Goal: Information Seeking & Learning: Compare options

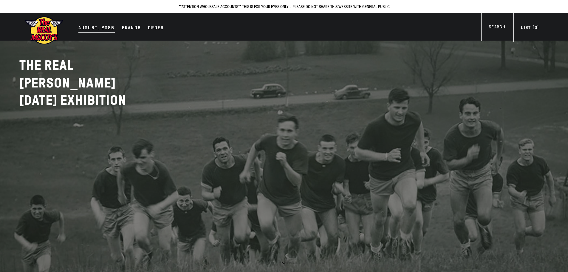
click at [102, 29] on div "AUGUST. 2025" at bounding box center [96, 28] width 36 height 8
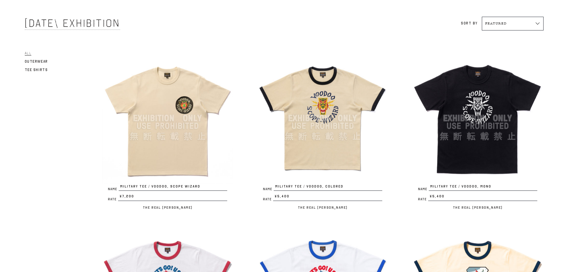
scroll to position [30, 0]
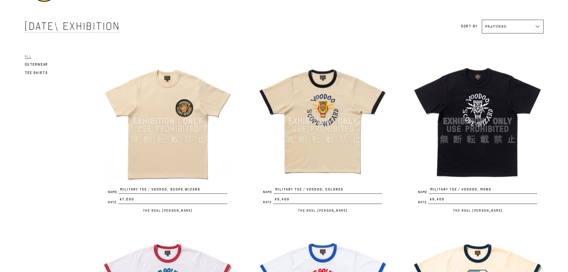
click at [190, 152] on img at bounding box center [167, 121] width 131 height 131
click at [307, 151] on img at bounding box center [322, 121] width 131 height 131
click at [464, 157] on img at bounding box center [477, 121] width 131 height 131
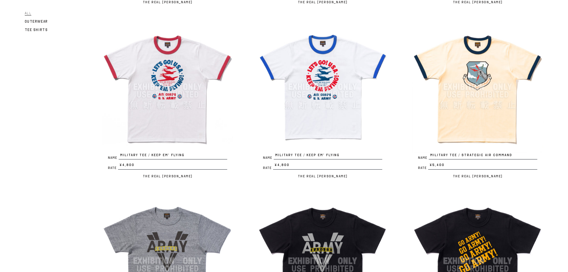
scroll to position [239, 0]
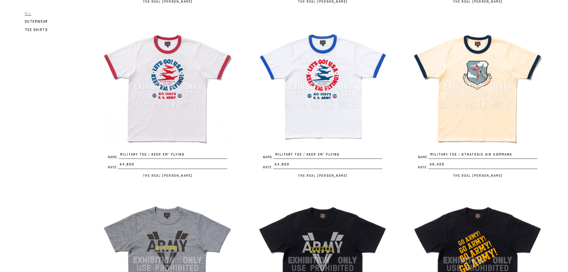
click at [175, 112] on img at bounding box center [167, 86] width 131 height 131
click at [328, 114] on img at bounding box center [322, 86] width 131 height 131
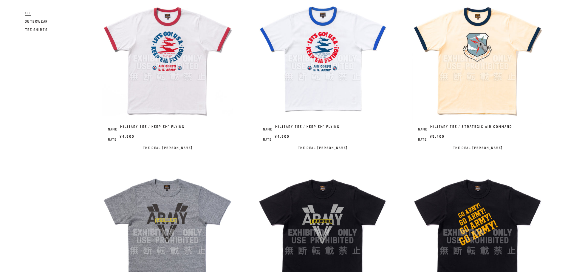
scroll to position [179, 0]
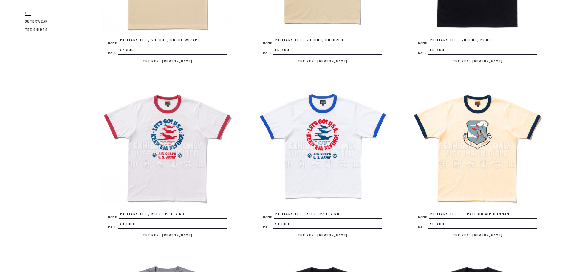
click at [463, 172] on img at bounding box center [477, 145] width 131 height 131
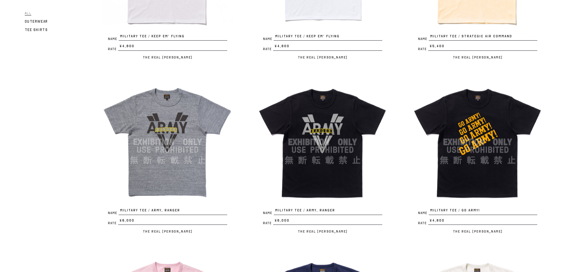
scroll to position [358, 0]
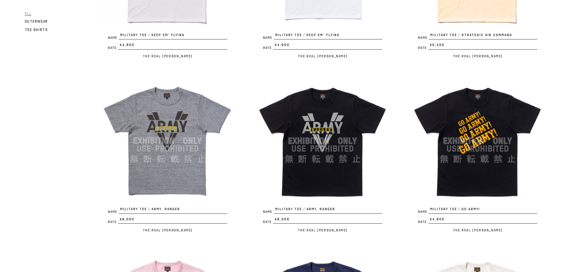
click at [186, 162] on img at bounding box center [167, 140] width 131 height 131
click at [329, 173] on img at bounding box center [322, 140] width 131 height 131
click at [481, 167] on img at bounding box center [477, 140] width 131 height 131
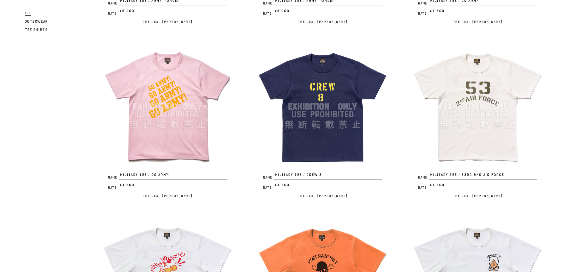
scroll to position [567, 0]
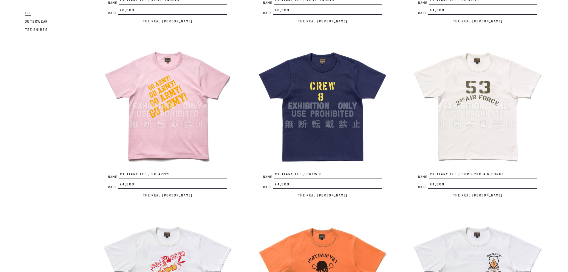
click at [182, 141] on img at bounding box center [167, 105] width 131 height 131
click at [328, 144] on img at bounding box center [322, 105] width 131 height 131
click at [491, 152] on img at bounding box center [477, 105] width 131 height 131
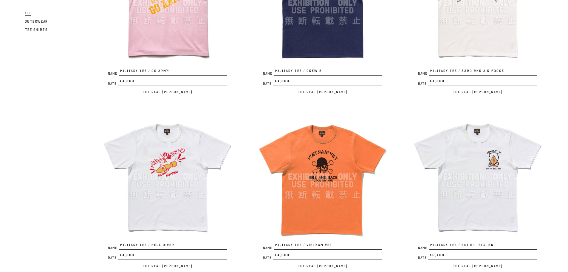
scroll to position [716, 0]
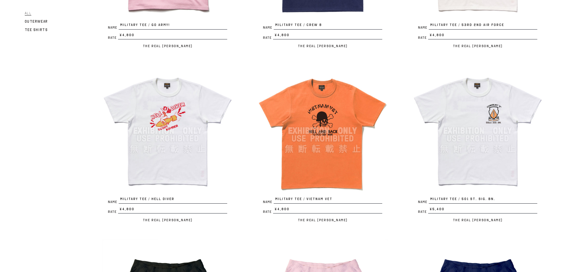
click at [179, 158] on img at bounding box center [167, 130] width 131 height 131
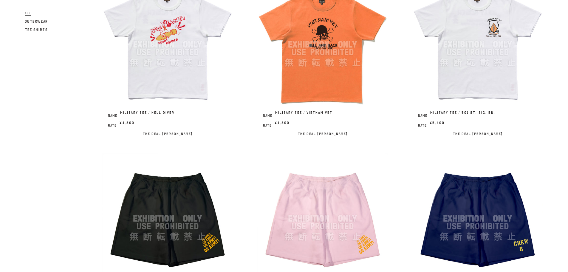
scroll to position [806, 0]
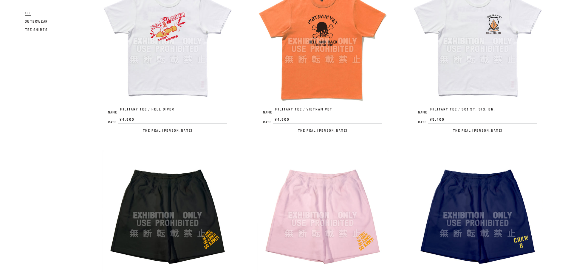
click at [326, 82] on img at bounding box center [322, 41] width 131 height 131
click at [473, 81] on img at bounding box center [477, 41] width 131 height 131
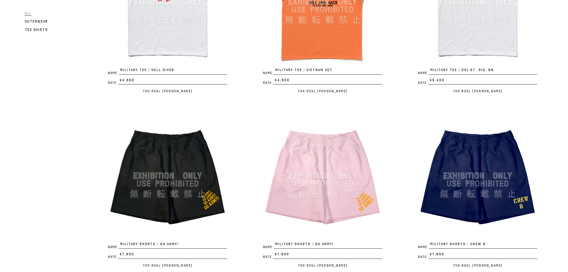
scroll to position [925, 0]
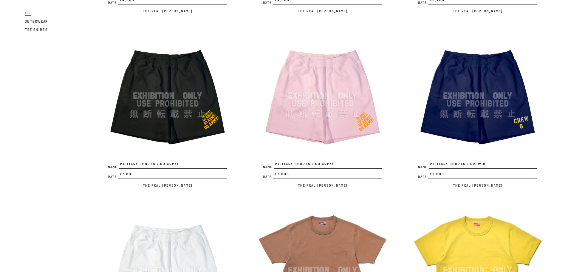
click at [153, 134] on img at bounding box center [167, 95] width 131 height 131
click at [315, 131] on img at bounding box center [322, 95] width 131 height 131
click at [448, 130] on img at bounding box center [477, 95] width 131 height 131
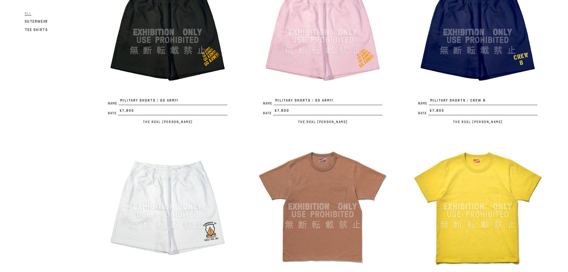
scroll to position [1074, 0]
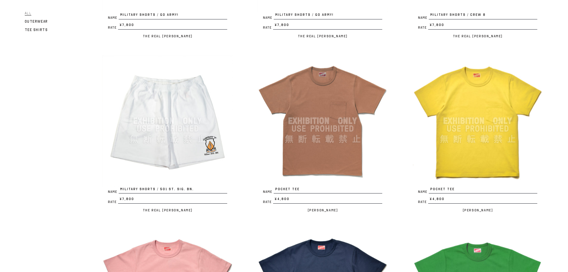
click at [184, 146] on img at bounding box center [167, 120] width 131 height 131
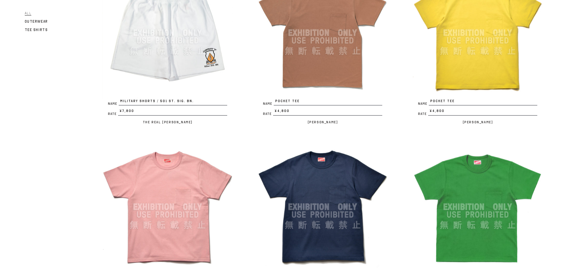
scroll to position [1164, 0]
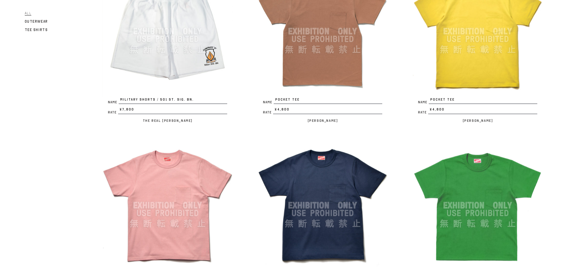
click at [323, 80] on img at bounding box center [322, 31] width 131 height 131
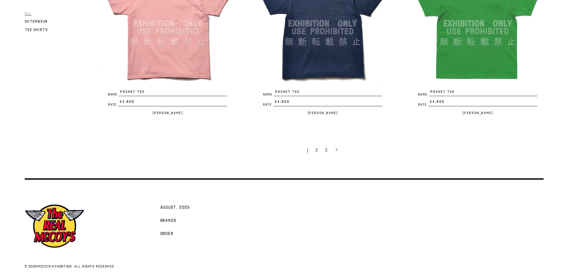
scroll to position [1353, 0]
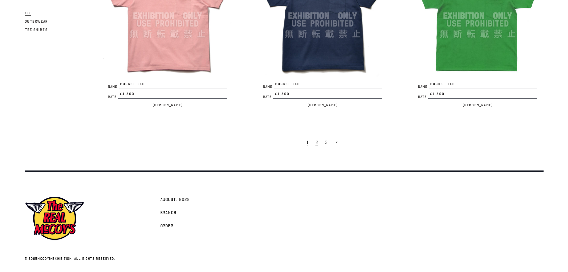
click at [318, 141] on link "2" at bounding box center [318, 142] width 10 height 13
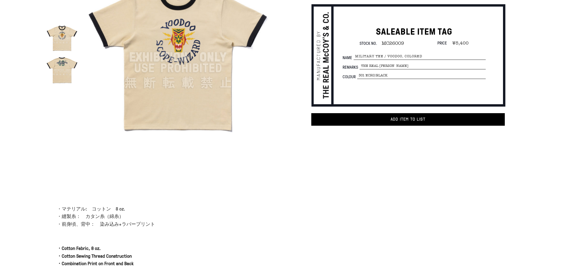
scroll to position [60, 0]
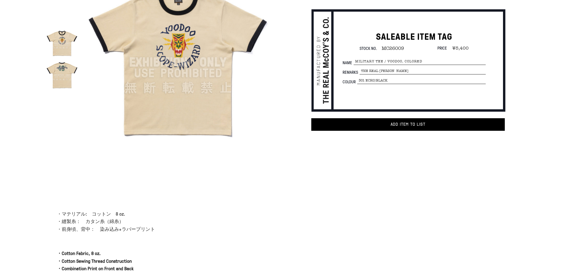
click at [65, 70] on img at bounding box center [62, 75] width 32 height 32
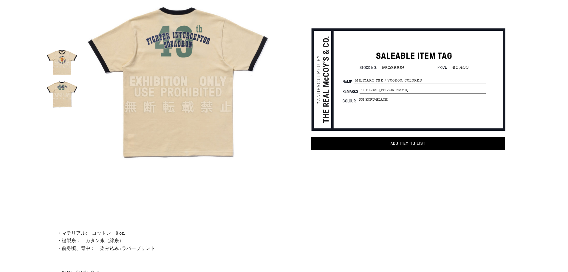
scroll to position [30, 0]
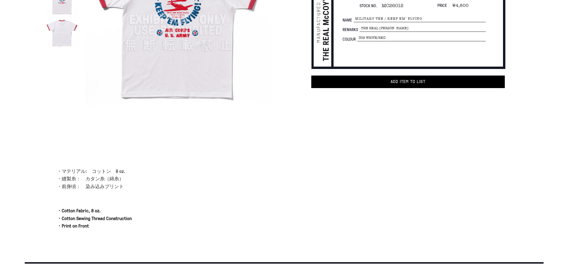
scroll to position [30, 0]
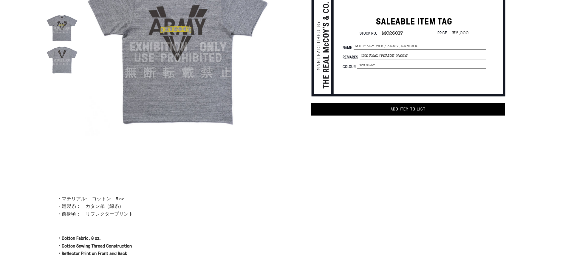
scroll to position [30, 0]
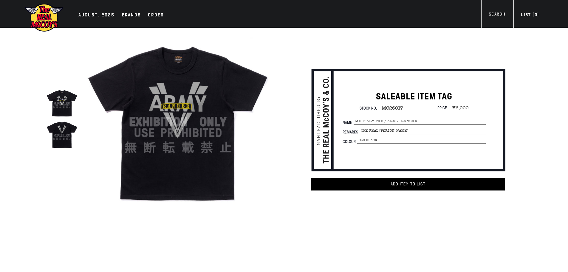
click at [69, 134] on img at bounding box center [62, 135] width 32 height 32
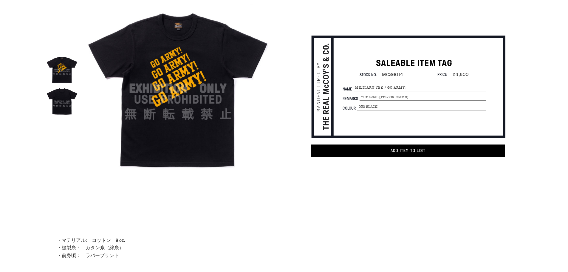
scroll to position [30, 0]
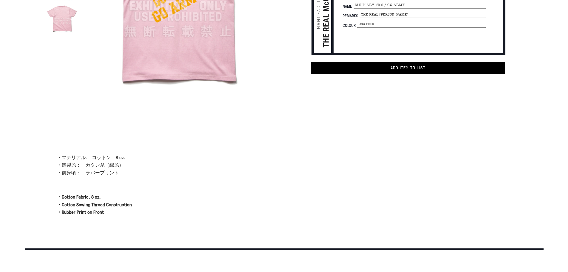
scroll to position [60, 0]
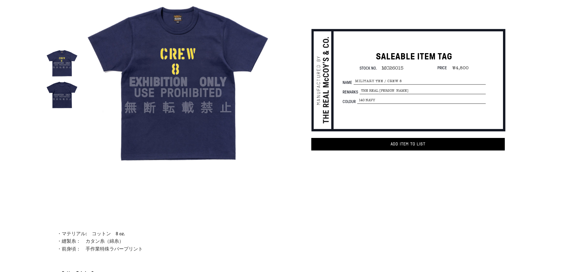
scroll to position [30, 0]
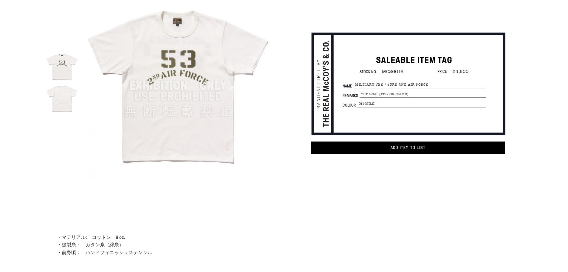
scroll to position [30, 0]
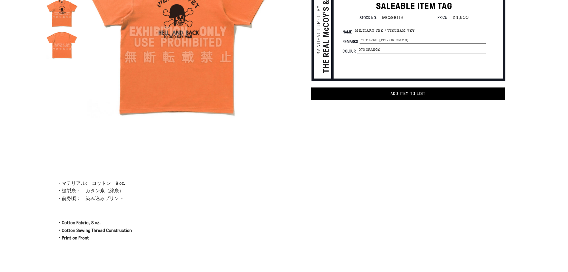
scroll to position [30, 0]
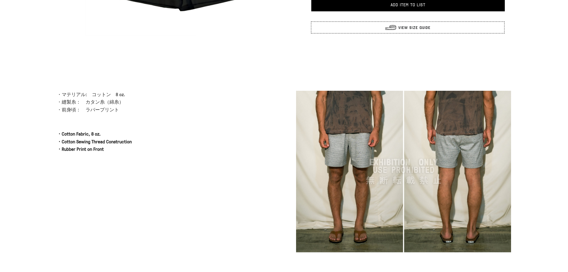
scroll to position [60, 0]
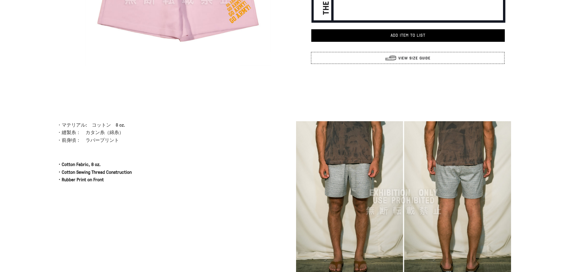
scroll to position [149, 0]
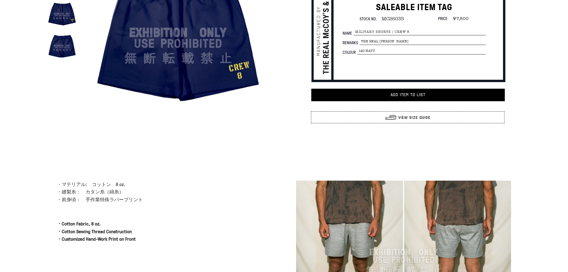
scroll to position [179, 0]
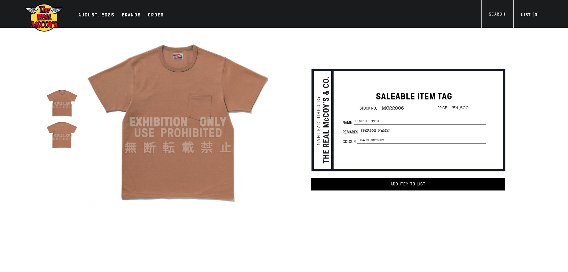
scroll to position [149, 0]
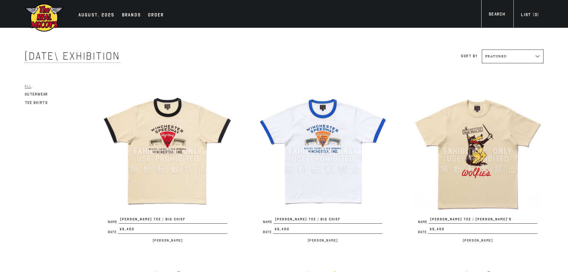
click at [183, 174] on img at bounding box center [167, 150] width 131 height 131
click at [340, 170] on img at bounding box center [322, 150] width 131 height 131
click at [488, 188] on img at bounding box center [477, 150] width 131 height 131
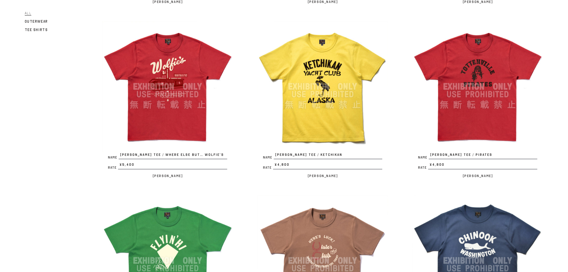
scroll to position [239, 0]
click at [170, 122] on img at bounding box center [167, 86] width 131 height 131
click at [315, 127] on img at bounding box center [322, 86] width 131 height 131
click at [467, 122] on img at bounding box center [477, 86] width 131 height 131
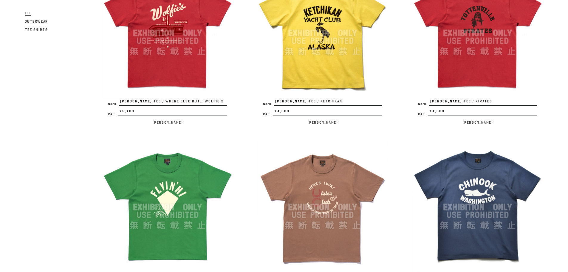
scroll to position [388, 0]
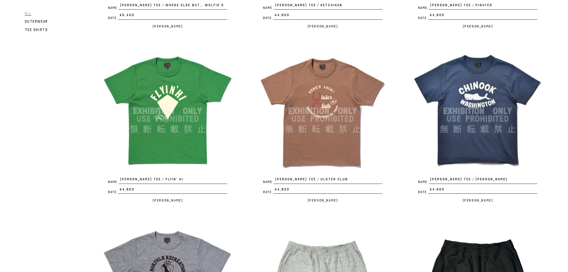
click at [185, 163] on img at bounding box center [167, 110] width 131 height 131
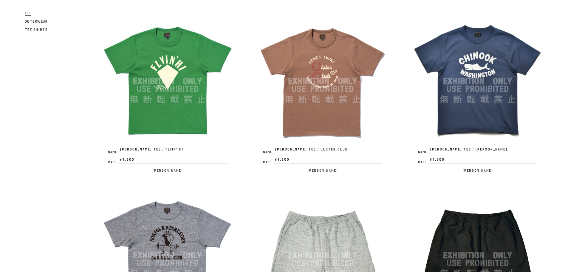
click at [313, 119] on img at bounding box center [322, 81] width 131 height 131
click at [471, 122] on img at bounding box center [477, 81] width 131 height 131
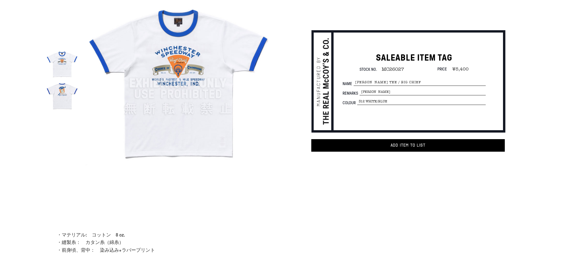
scroll to position [149, 0]
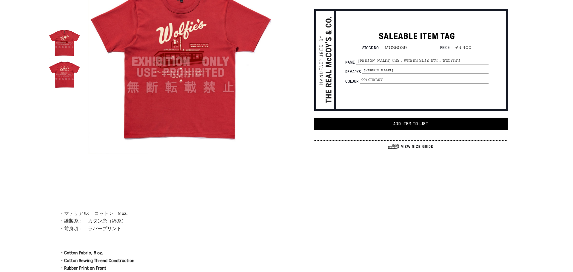
scroll to position [60, 0]
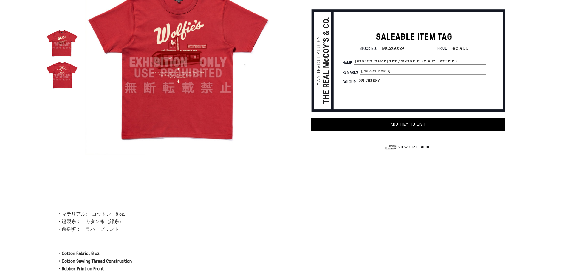
click at [59, 73] on img at bounding box center [62, 75] width 32 height 32
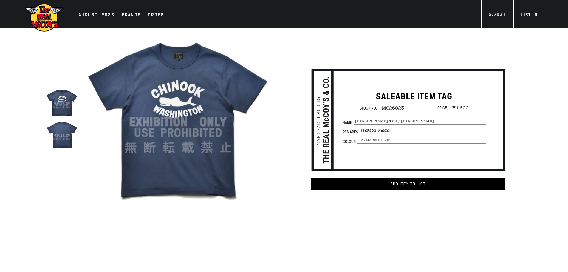
scroll to position [119, 0]
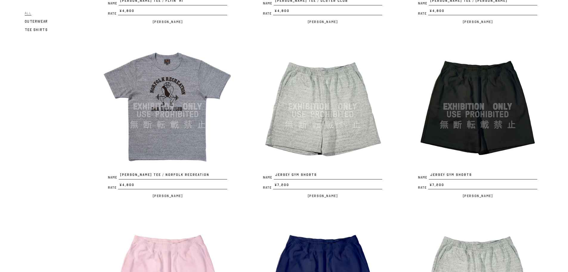
scroll to position [567, 0]
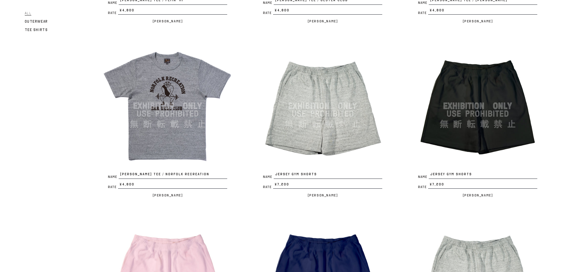
click at [192, 138] on img at bounding box center [167, 105] width 131 height 131
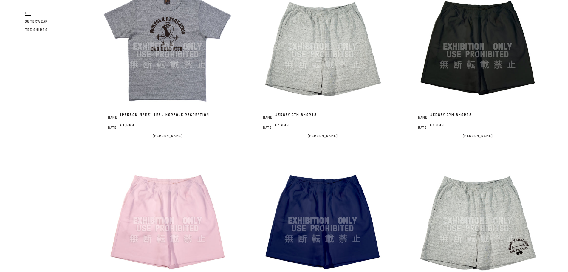
scroll to position [627, 0]
click at [338, 89] on img at bounding box center [322, 46] width 131 height 131
click at [455, 84] on img at bounding box center [477, 46] width 131 height 131
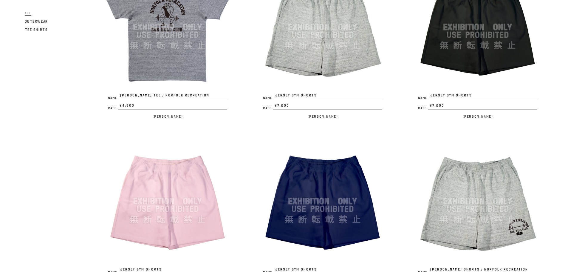
scroll to position [746, 0]
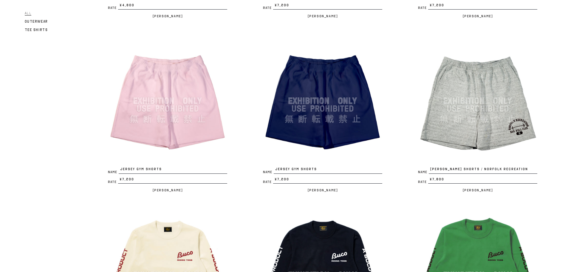
click at [442, 135] on img at bounding box center [477, 100] width 131 height 131
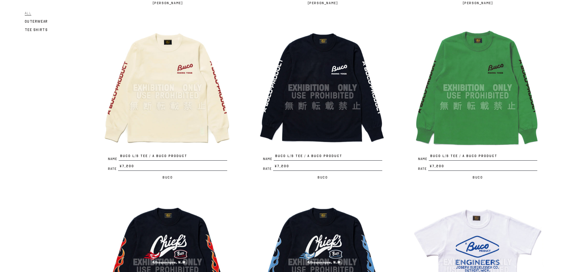
scroll to position [955, 0]
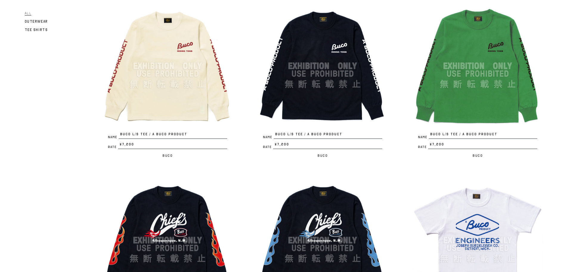
click at [166, 102] on img at bounding box center [167, 65] width 131 height 131
click at [315, 109] on img at bounding box center [322, 65] width 131 height 131
click at [491, 114] on img at bounding box center [477, 65] width 131 height 131
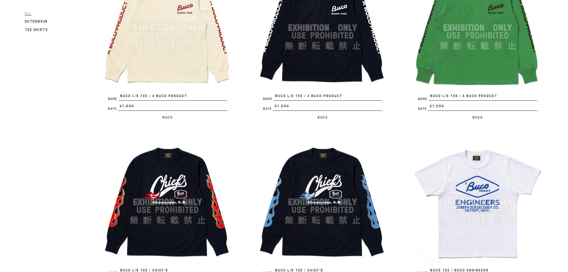
scroll to position [1074, 0]
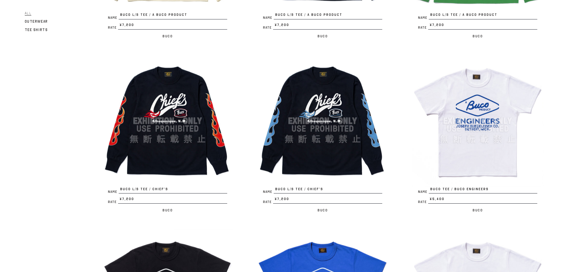
click at [183, 159] on img at bounding box center [167, 120] width 131 height 131
click at [344, 156] on img at bounding box center [322, 120] width 131 height 131
click at [474, 163] on img at bounding box center [477, 120] width 131 height 131
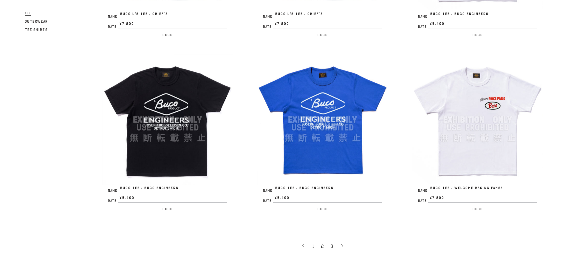
scroll to position [1253, 0]
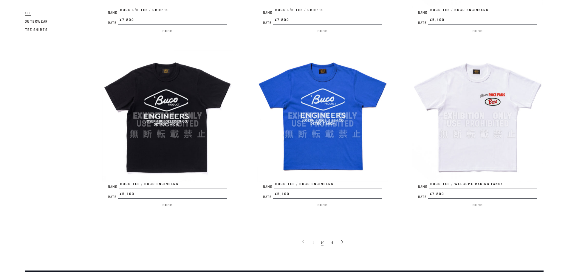
click at [193, 155] on img at bounding box center [167, 115] width 131 height 131
click at [315, 158] on img at bounding box center [322, 115] width 131 height 131
click at [452, 160] on img at bounding box center [477, 115] width 131 height 131
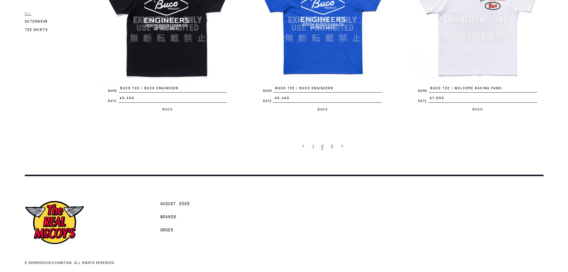
scroll to position [1353, 0]
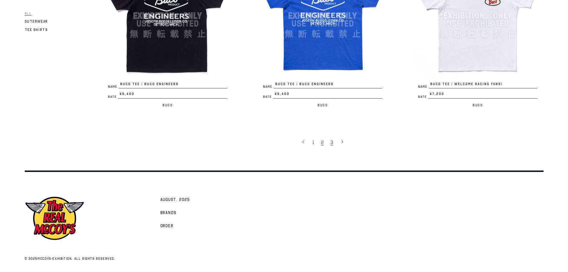
click at [331, 144] on span "3" at bounding box center [332, 142] width 2 height 6
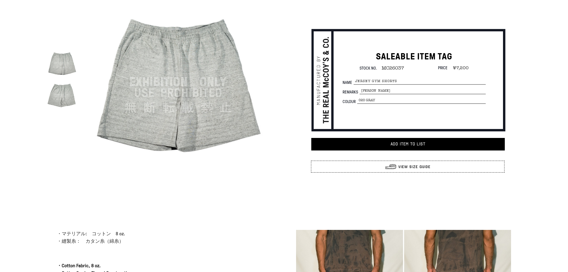
scroll to position [119, 0]
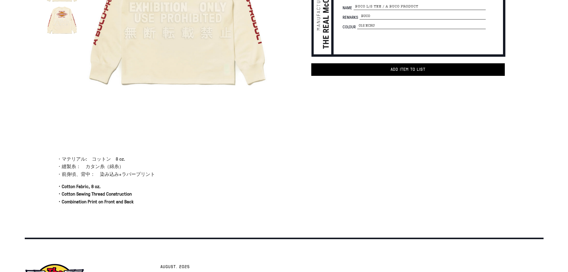
scroll to position [119, 0]
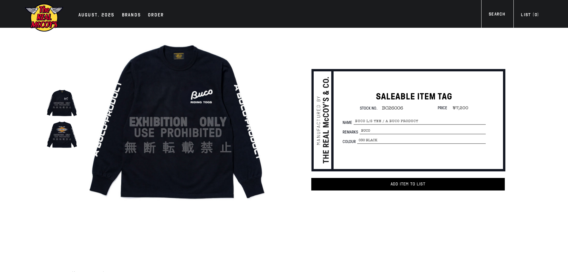
scroll to position [119, 0]
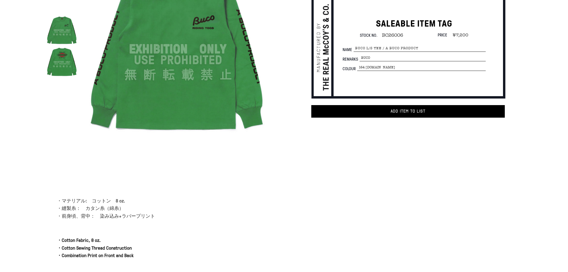
scroll to position [30, 0]
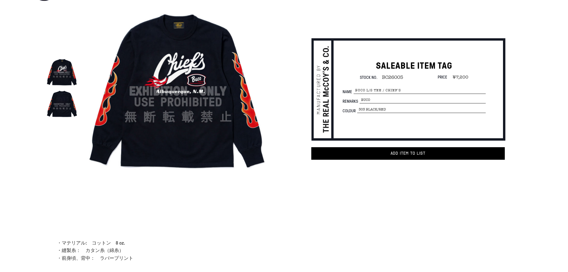
scroll to position [30, 0]
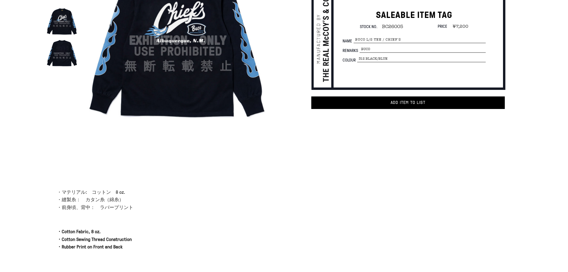
scroll to position [90, 0]
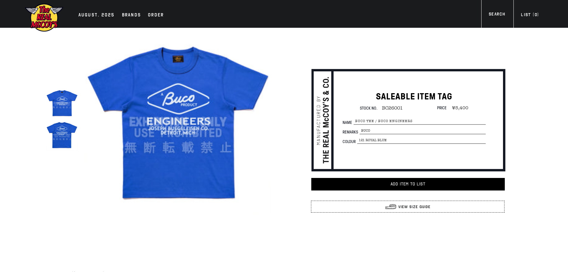
scroll to position [149, 0]
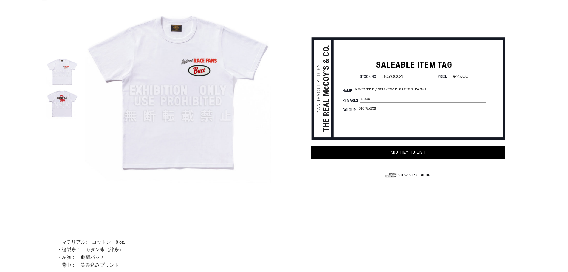
scroll to position [30, 0]
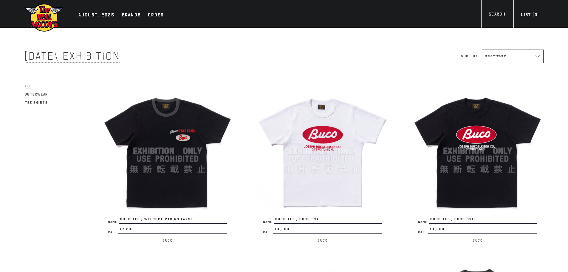
click at [182, 189] on img at bounding box center [167, 150] width 131 height 131
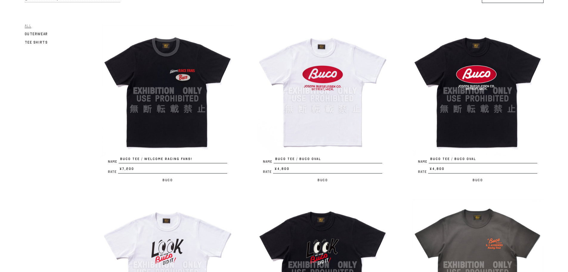
scroll to position [60, 0]
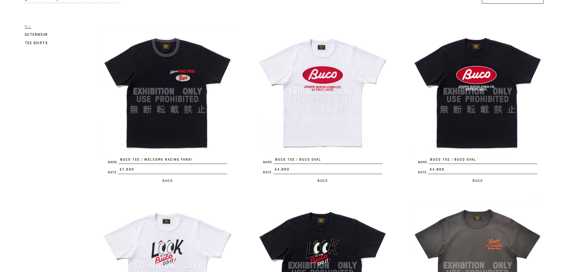
click at [184, 126] on img at bounding box center [167, 91] width 131 height 131
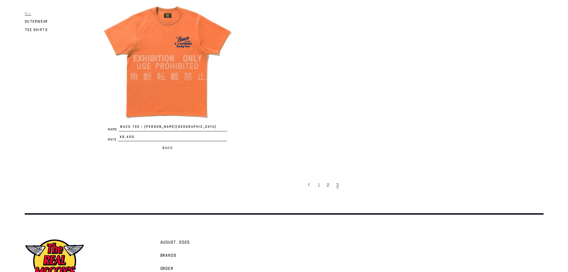
scroll to position [483, 0]
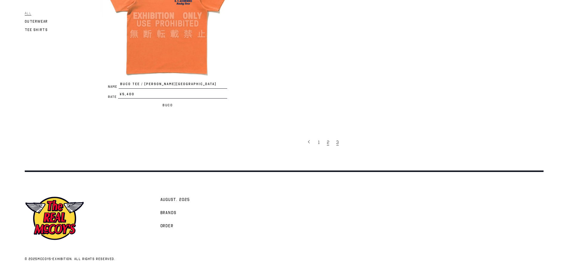
click at [329, 143] on span "2" at bounding box center [328, 142] width 2 height 6
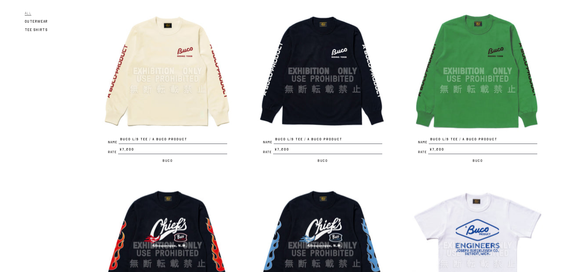
scroll to position [955, 0]
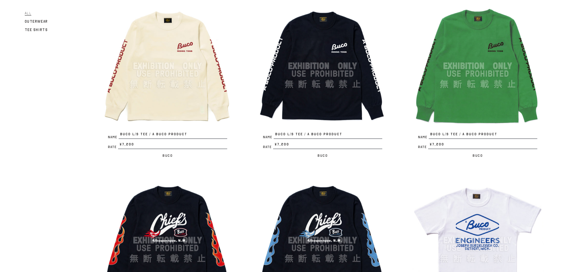
click at [196, 110] on img at bounding box center [167, 65] width 131 height 131
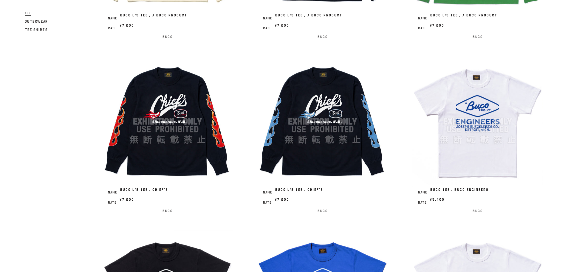
scroll to position [1074, 0]
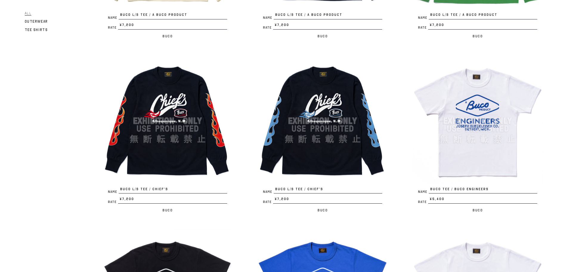
click at [186, 150] on img at bounding box center [167, 120] width 131 height 131
click at [307, 144] on img at bounding box center [322, 120] width 131 height 131
click at [480, 157] on img at bounding box center [477, 120] width 131 height 131
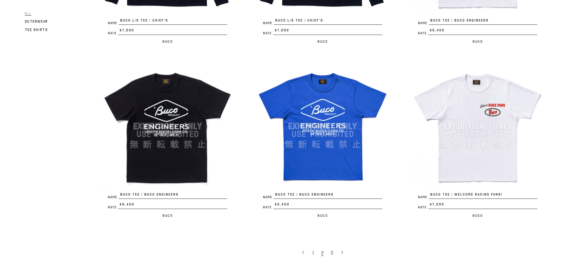
scroll to position [1253, 0]
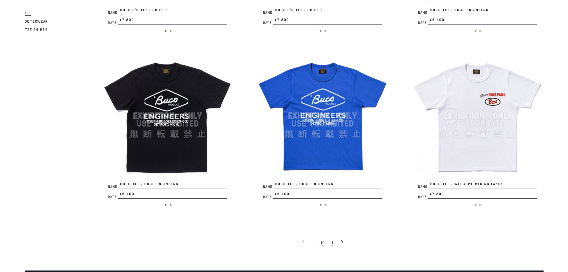
click at [333, 240] on span "3" at bounding box center [332, 242] width 2 height 6
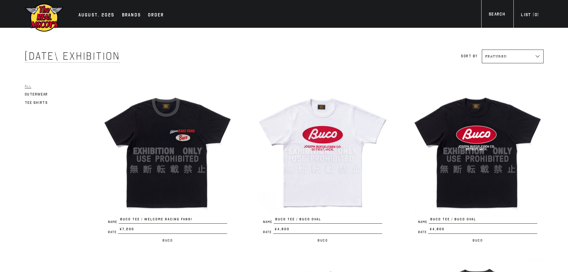
click at [165, 139] on img at bounding box center [167, 150] width 131 height 131
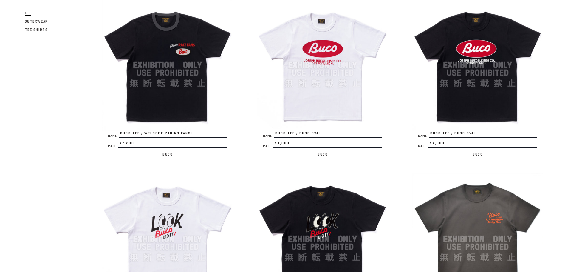
scroll to position [90, 0]
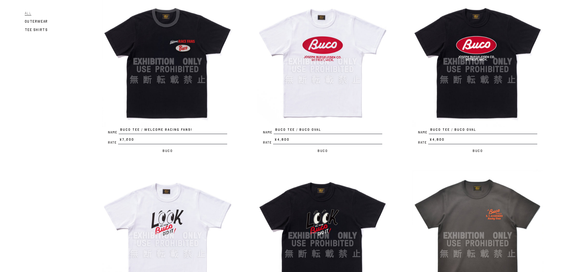
click at [329, 104] on img at bounding box center [322, 61] width 131 height 131
click at [488, 96] on img at bounding box center [477, 61] width 131 height 131
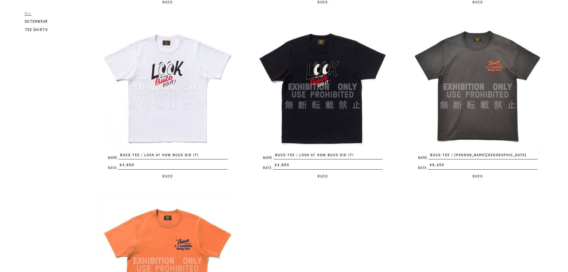
scroll to position [239, 0]
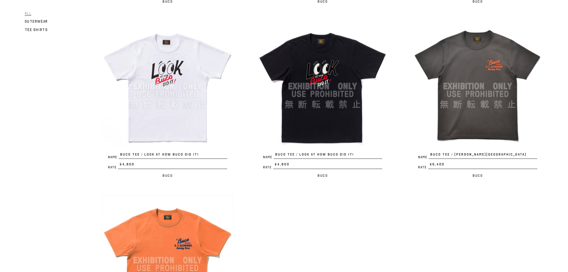
click at [175, 134] on img at bounding box center [167, 86] width 131 height 131
click at [324, 117] on img at bounding box center [322, 86] width 131 height 131
click at [464, 132] on img at bounding box center [477, 86] width 131 height 131
click at [189, 240] on img at bounding box center [167, 260] width 131 height 131
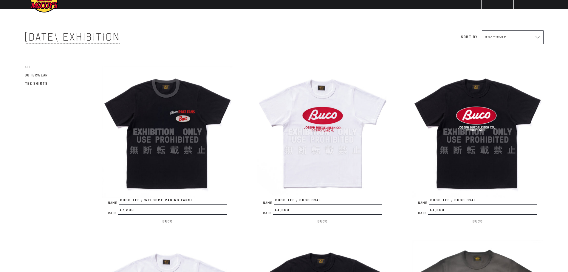
scroll to position [30, 0]
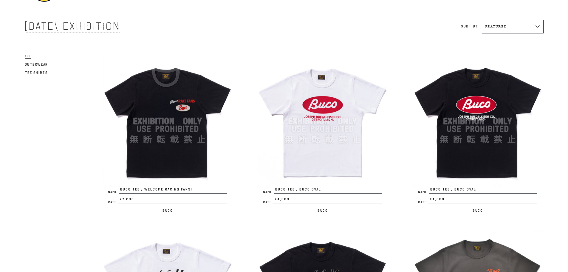
click at [198, 165] on img at bounding box center [167, 121] width 131 height 131
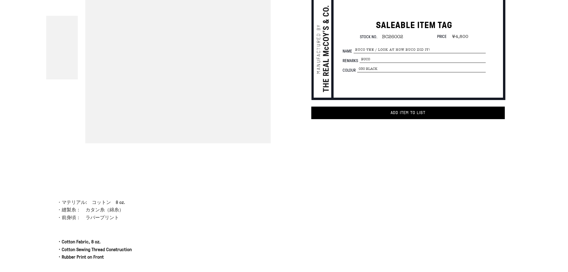
scroll to position [30, 0]
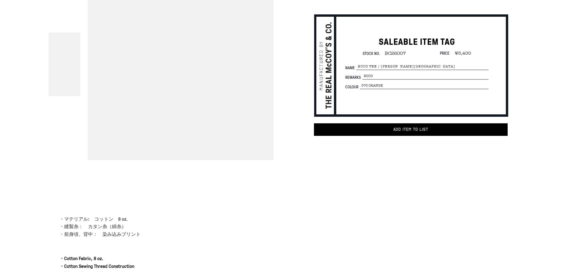
scroll to position [60, 0]
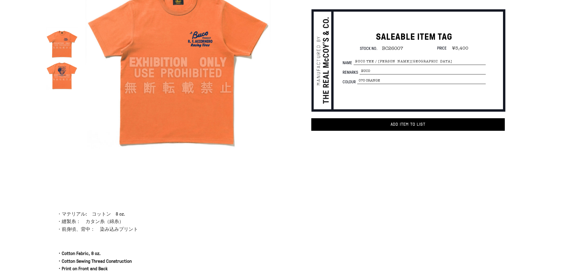
click at [63, 77] on img at bounding box center [62, 75] width 32 height 32
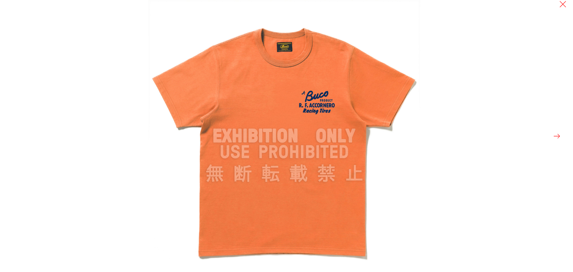
click at [553, 137] on button at bounding box center [557, 136] width 8 height 8
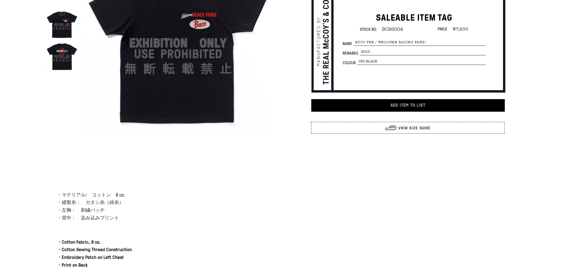
scroll to position [90, 0]
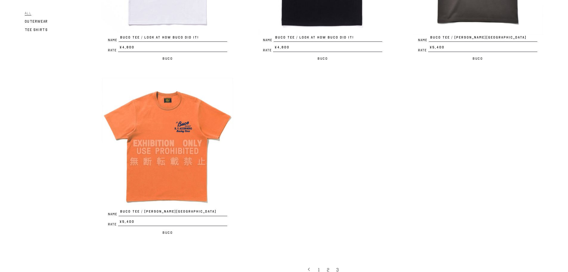
scroll to position [477, 0]
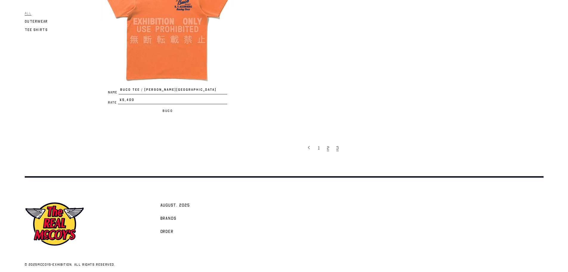
click at [328, 147] on span "2" at bounding box center [328, 148] width 2 height 6
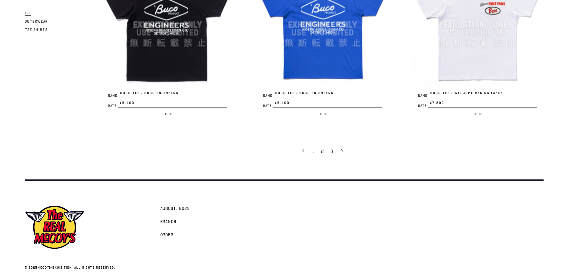
scroll to position [1353, 0]
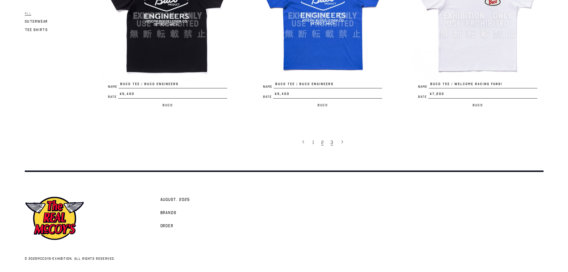
click at [330, 144] on link "3" at bounding box center [333, 142] width 10 height 13
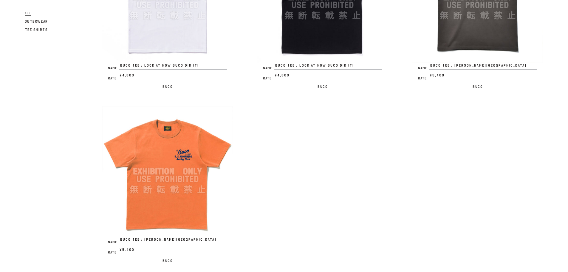
scroll to position [328, 0]
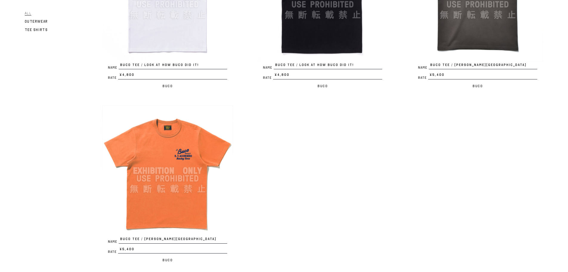
click at [196, 153] on img at bounding box center [167, 170] width 131 height 131
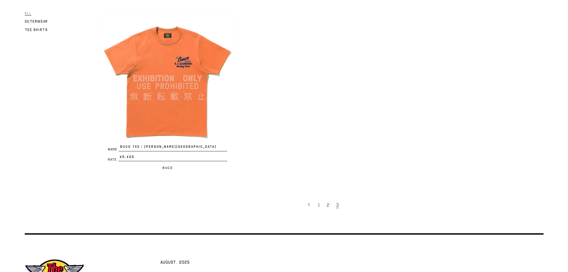
scroll to position [483, 0]
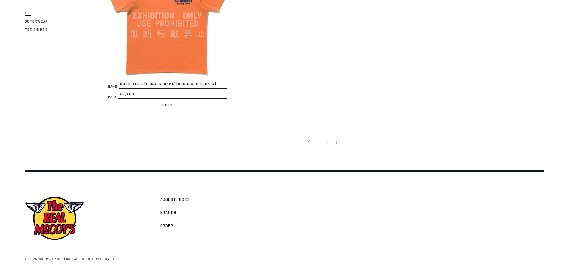
click at [329, 144] on span "2" at bounding box center [328, 142] width 2 height 6
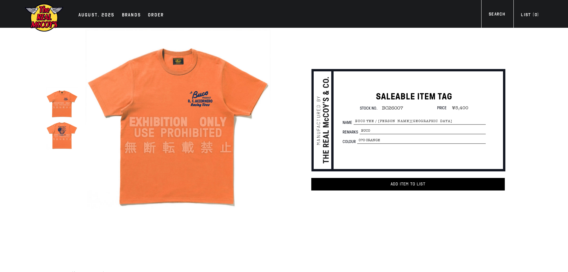
click at [60, 143] on img at bounding box center [62, 135] width 32 height 32
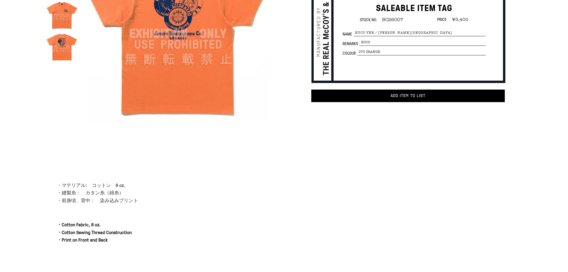
scroll to position [30, 0]
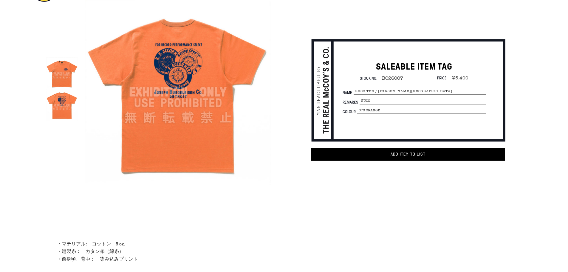
click at [68, 104] on img at bounding box center [62, 105] width 32 height 32
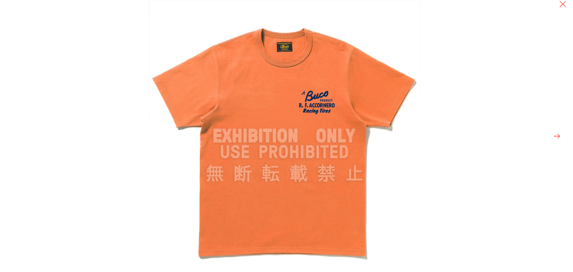
click at [550, 137] on div at bounding box center [434, 136] width 573 height 272
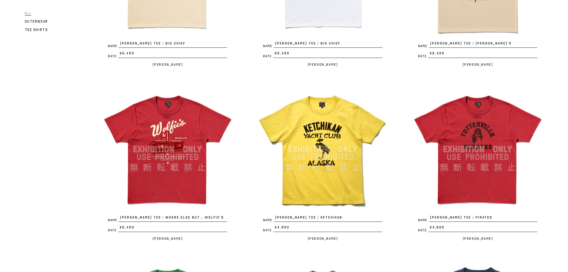
scroll to position [179, 0]
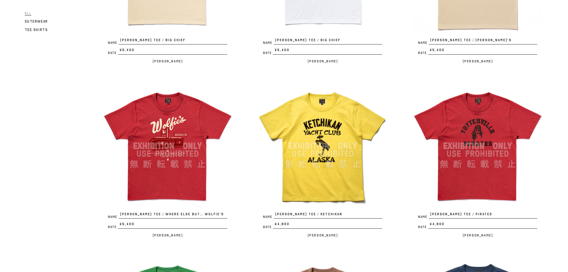
click at [198, 173] on img at bounding box center [167, 145] width 131 height 131
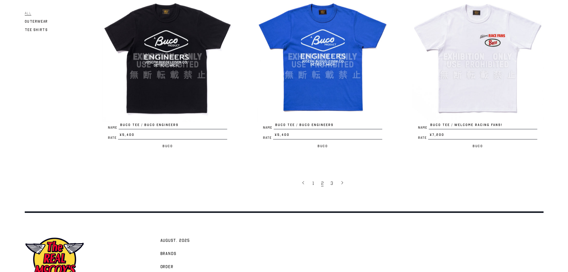
scroll to position [1313, 0]
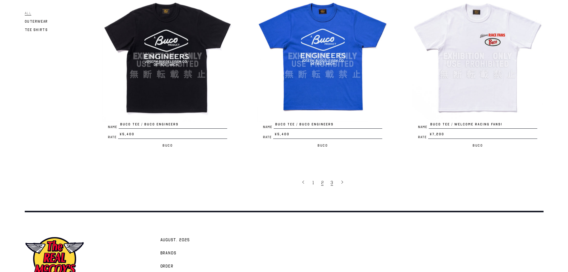
click at [332, 185] on span "3" at bounding box center [332, 183] width 2 height 6
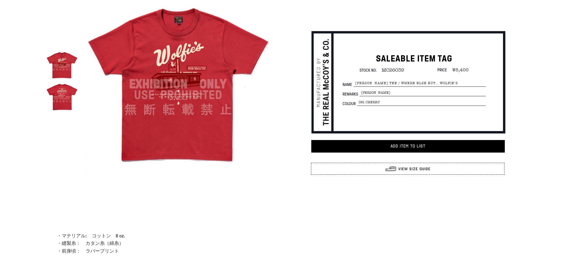
scroll to position [30, 0]
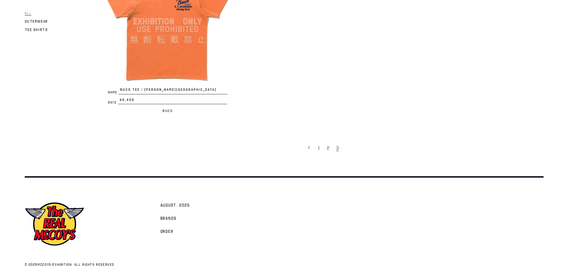
scroll to position [358, 0]
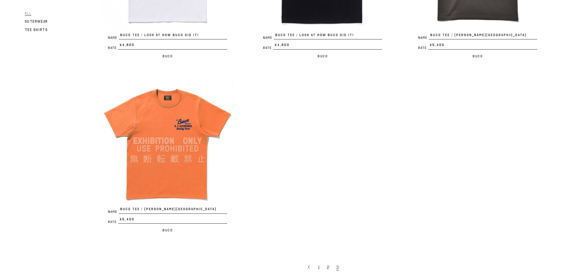
click at [193, 183] on img at bounding box center [167, 140] width 131 height 131
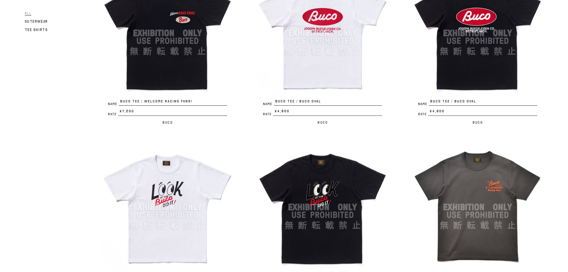
scroll to position [119, 0]
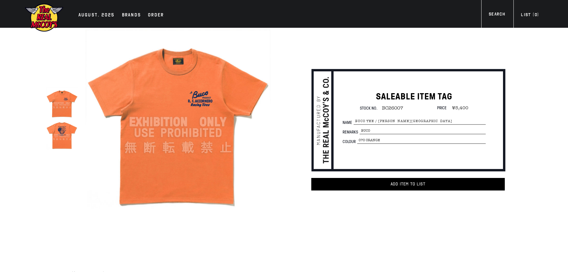
click at [67, 146] on img at bounding box center [62, 135] width 32 height 32
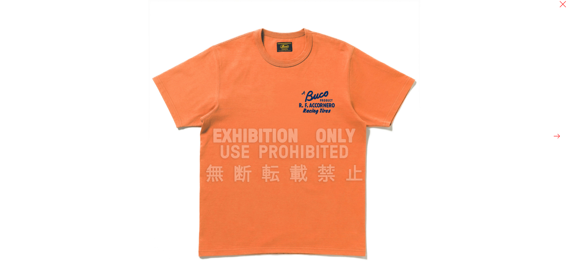
click at [559, 137] on button at bounding box center [557, 136] width 8 height 8
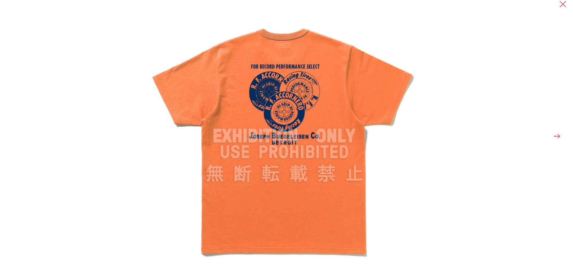
click at [558, 135] on button at bounding box center [557, 136] width 8 height 8
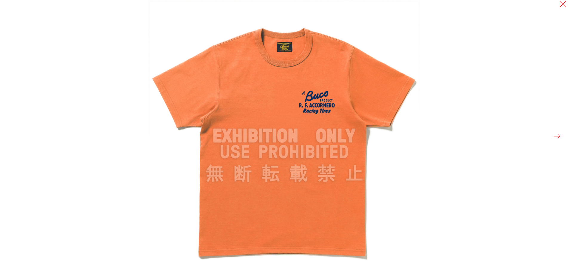
click at [557, 136] on button at bounding box center [557, 136] width 8 height 8
